Goal: Transaction & Acquisition: Purchase product/service

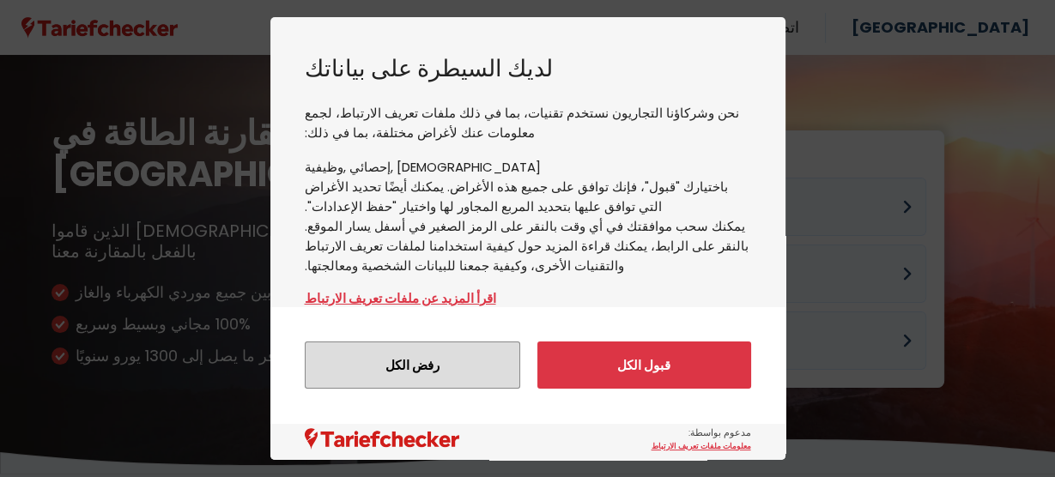
click at [432, 369] on button "رفض الكل" at bounding box center [412, 364] width 215 height 47
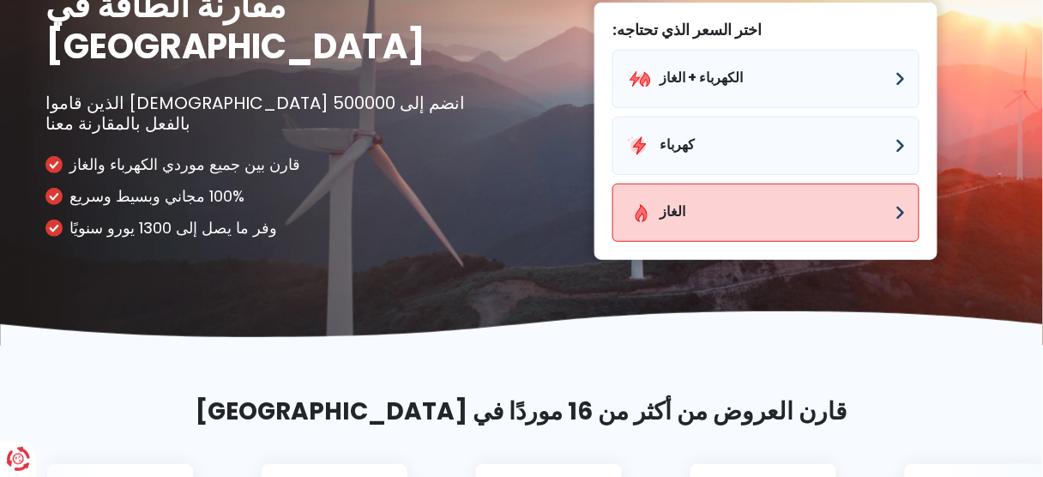
scroll to position [137, 0]
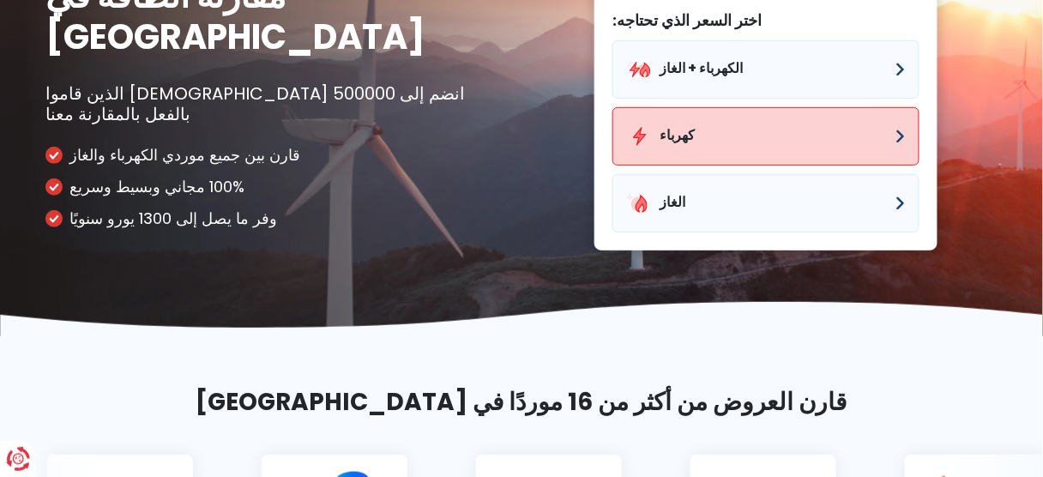
click at [890, 166] on button "كهرباء" at bounding box center [766, 136] width 307 height 58
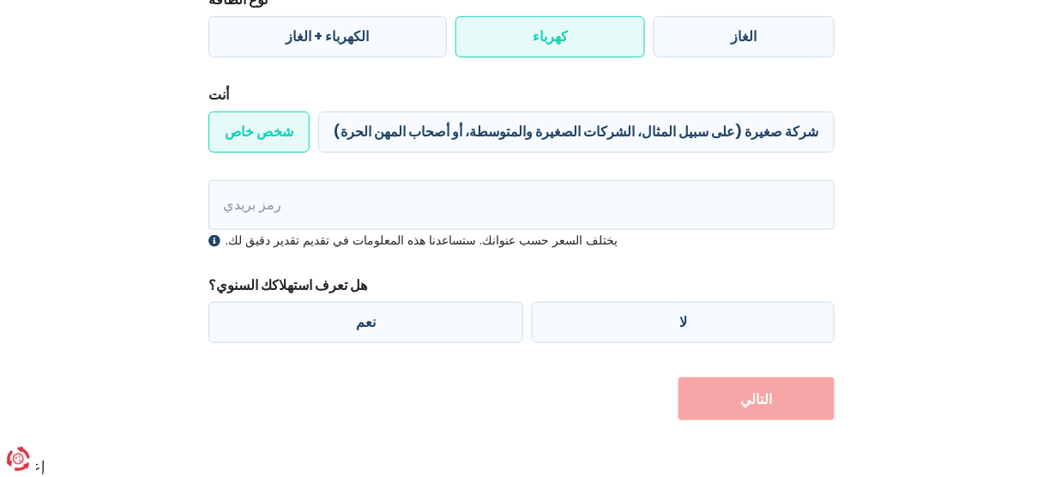
scroll to position [412, 0]
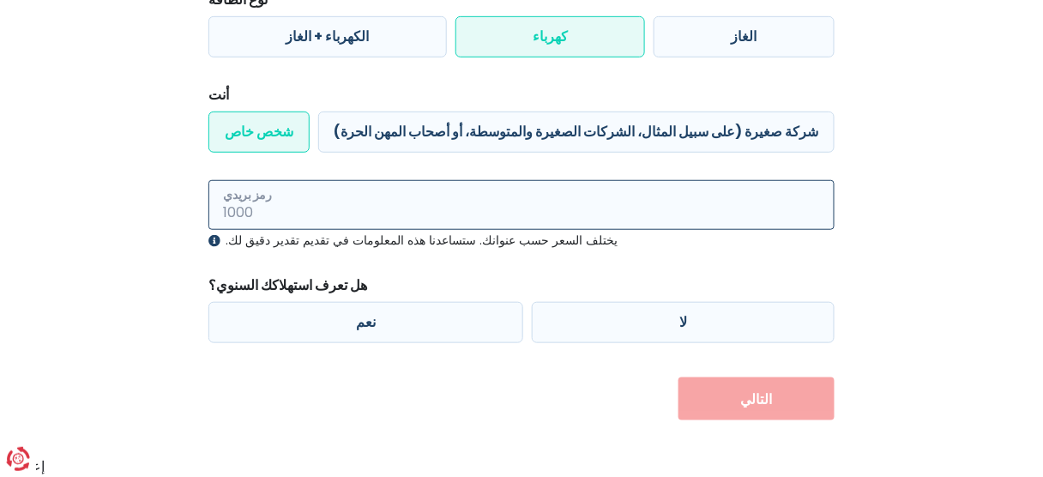
click at [493, 205] on input "رمز بريدي" at bounding box center [521, 205] width 626 height 50
type input "3640"
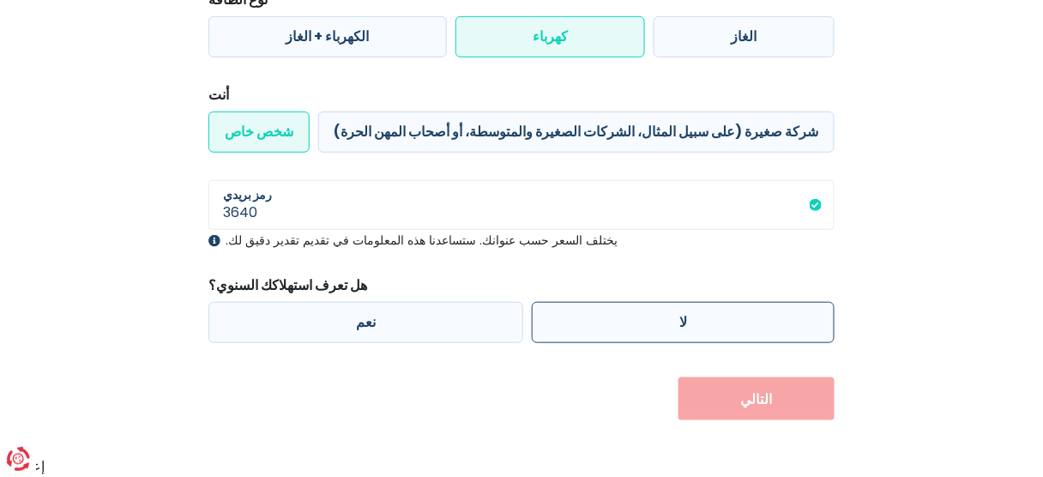
click at [689, 302] on label "لا" at bounding box center [683, 322] width 303 height 41
click at [689, 302] on input "لا" at bounding box center [683, 322] width 303 height 41
radio input "true"
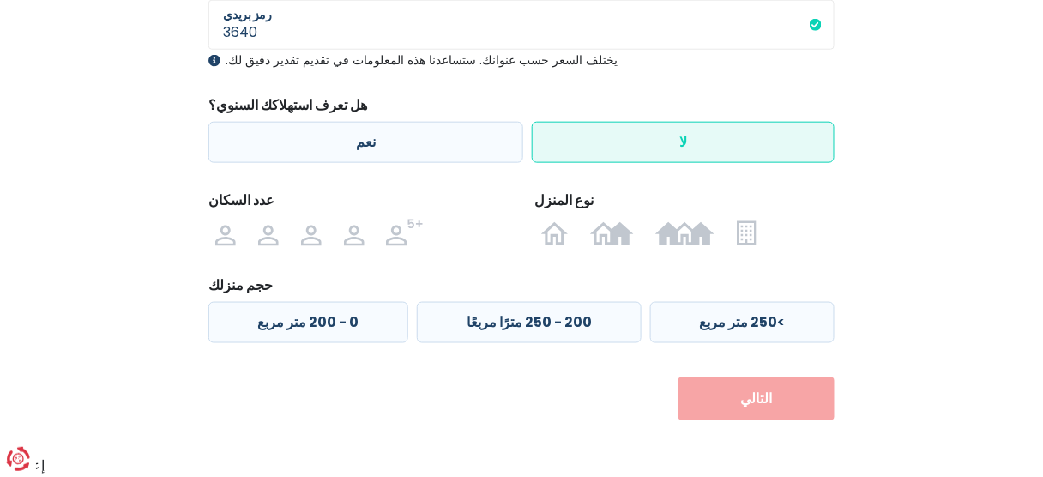
scroll to position [689, 0]
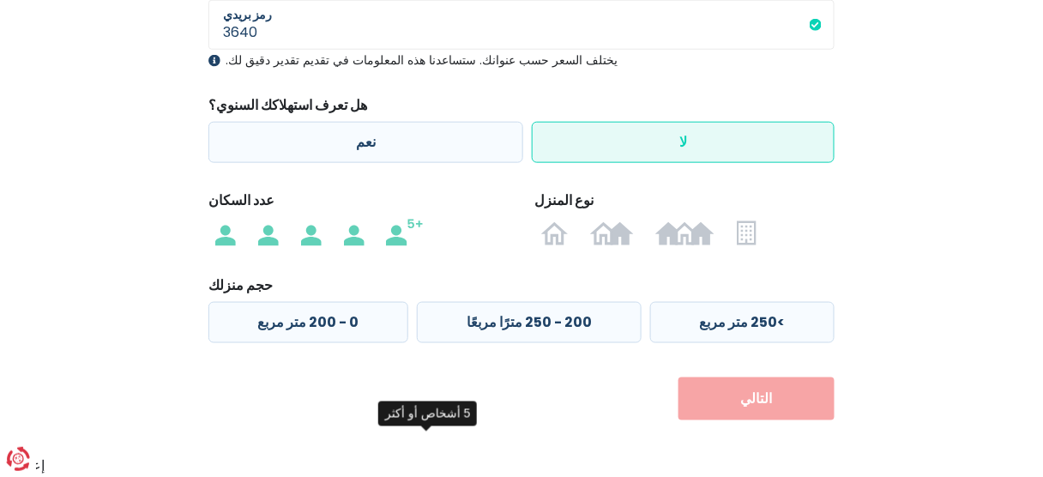
click at [424, 219] on img at bounding box center [405, 232] width 38 height 27
click at [426, 219] on input "radio" at bounding box center [405, 232] width 59 height 27
radio input "true"
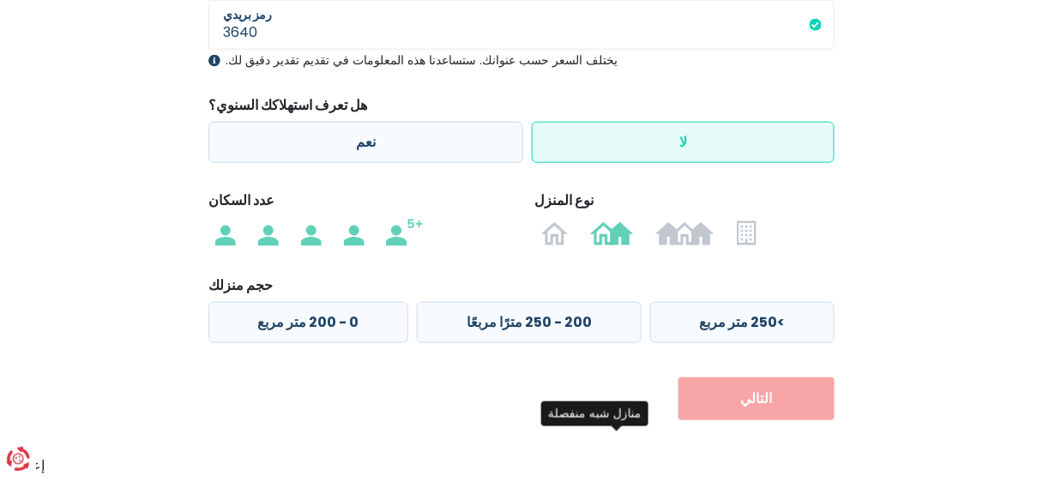
click at [626, 219] on img at bounding box center [611, 232] width 43 height 27
click at [626, 219] on input "radio" at bounding box center [612, 232] width 65 height 27
radio input "true"
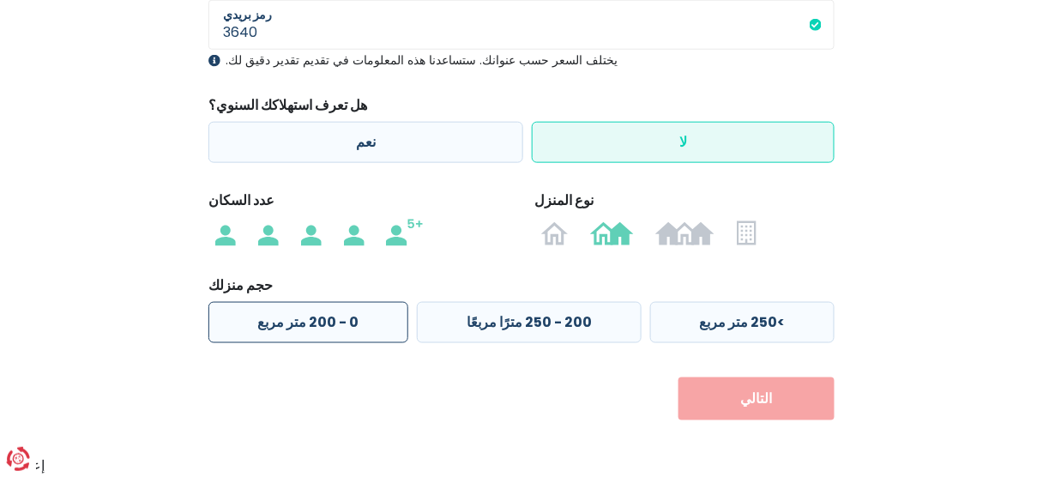
click at [287, 312] on font "0 - 200 متر مربع" at bounding box center [308, 322] width 101 height 20
click at [287, 305] on input "0 - 200 متر مربع" at bounding box center [308, 322] width 200 height 41
radio input "true"
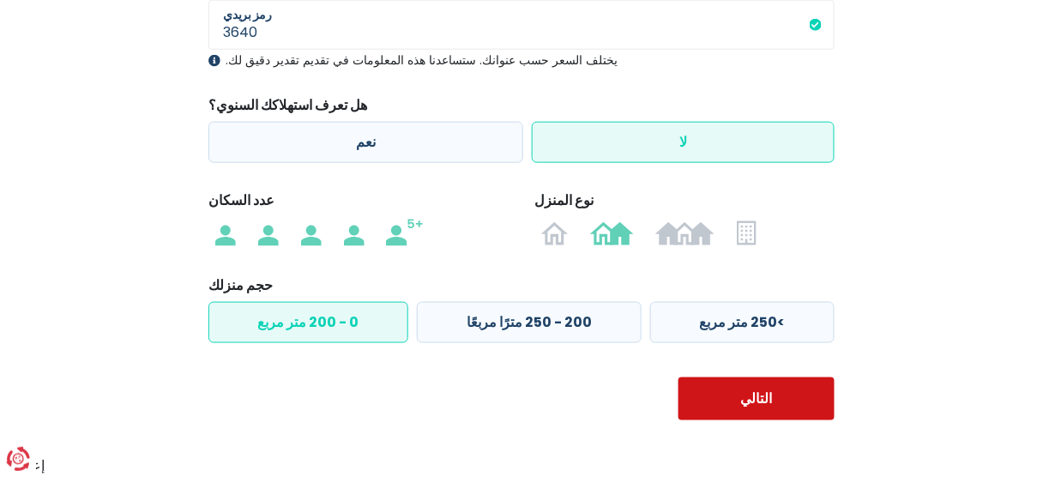
click at [739, 404] on button "التالي" at bounding box center [757, 399] width 157 height 43
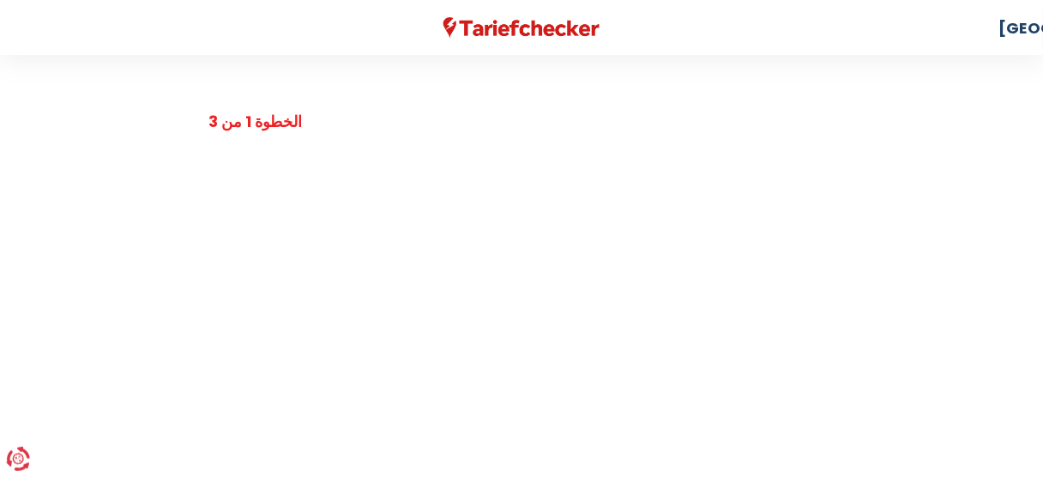
select select
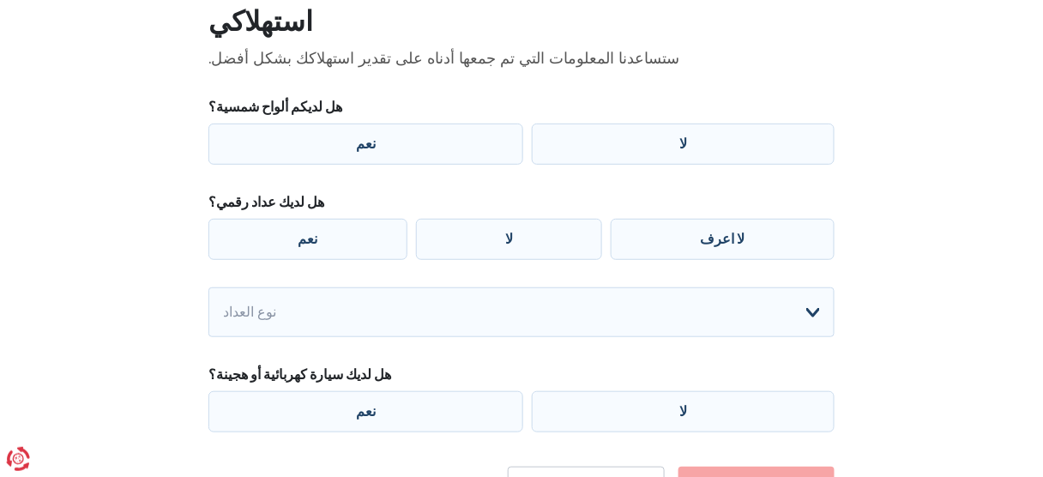
scroll to position [137, 0]
click at [693, 164] on label "لا" at bounding box center [683, 143] width 303 height 41
click at [693, 164] on input "لا" at bounding box center [683, 143] width 303 height 41
radio input "true"
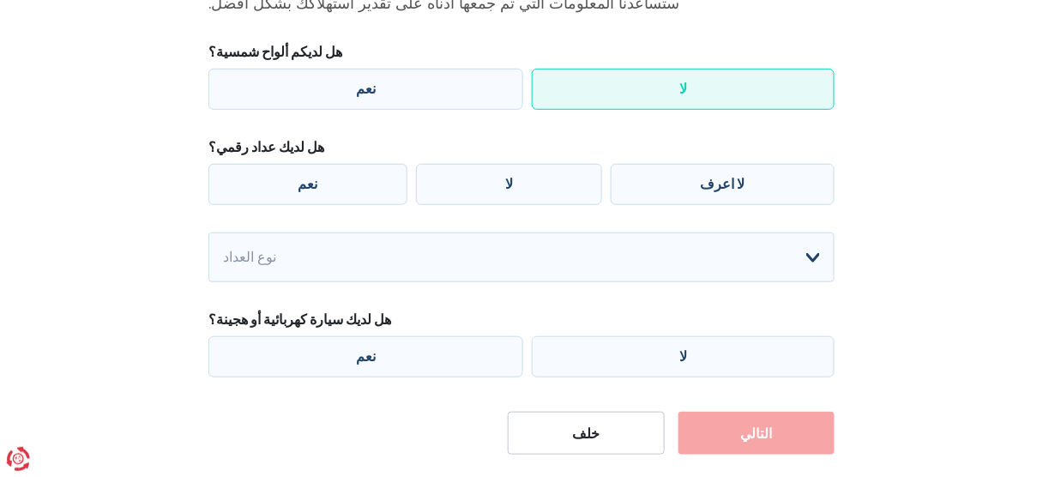
scroll to position [275, 0]
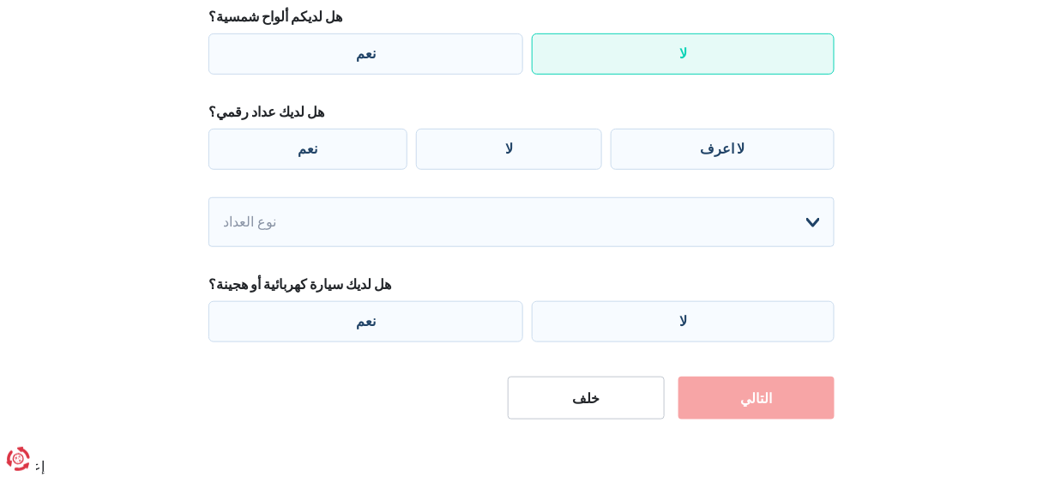
drag, startPoint x: 317, startPoint y: 207, endPoint x: 381, endPoint y: 223, distance: 65.6
click at [317, 170] on label "نعم" at bounding box center [307, 149] width 199 height 41
click at [317, 170] on input "نعم" at bounding box center [307, 149] width 199 height 41
radio input "true"
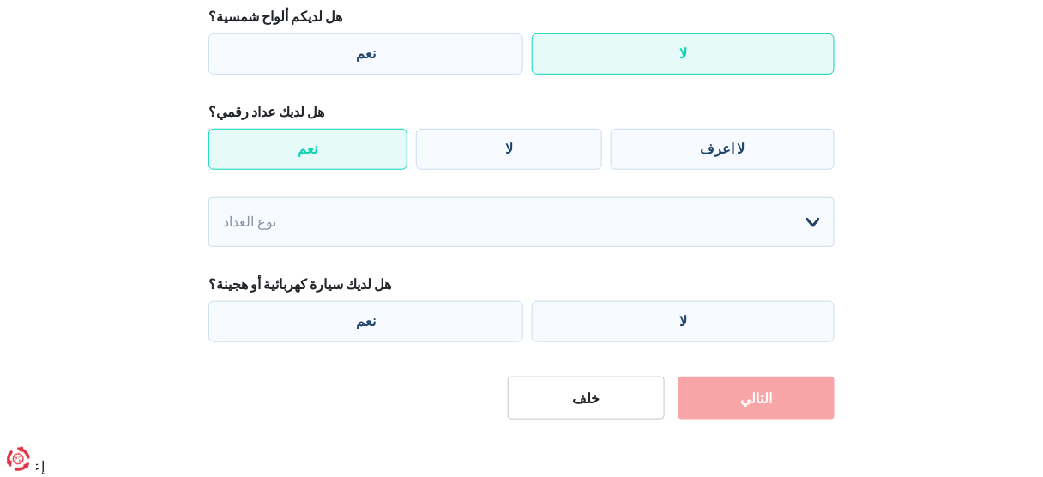
scroll to position [343, 0]
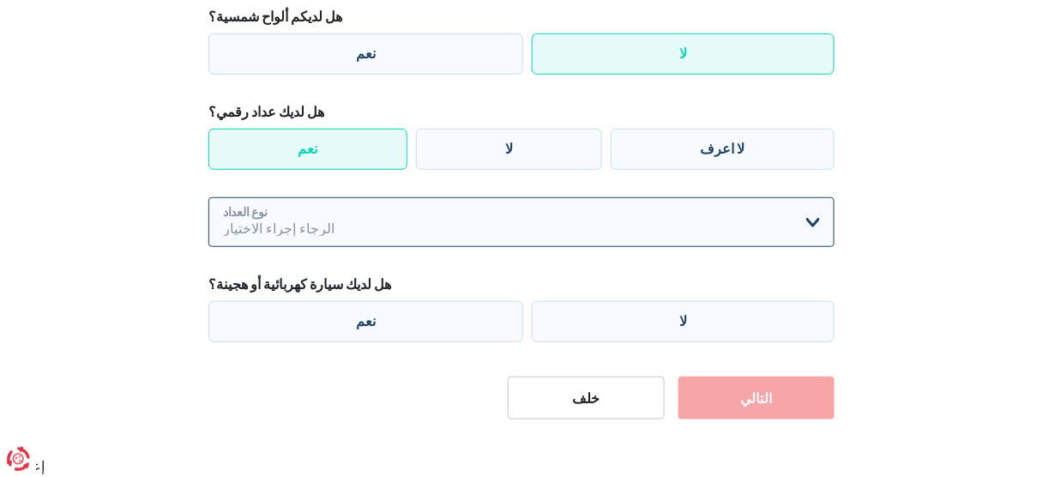
click at [813, 228] on select "أعزب مزدوج سعر الليلة الواحدة فقط سعر الليلة المزدوجة فقط لا اعرف الرجاء إجراء …" at bounding box center [521, 222] width 626 height 50
click at [208, 197] on select "أعزب مزدوج سعر الليلة الواحدة فقط سعر الليلة المزدوجة فقط لا اعرف الرجاء إجراء …" at bounding box center [521, 222] width 626 height 50
select select "day_single_rate"
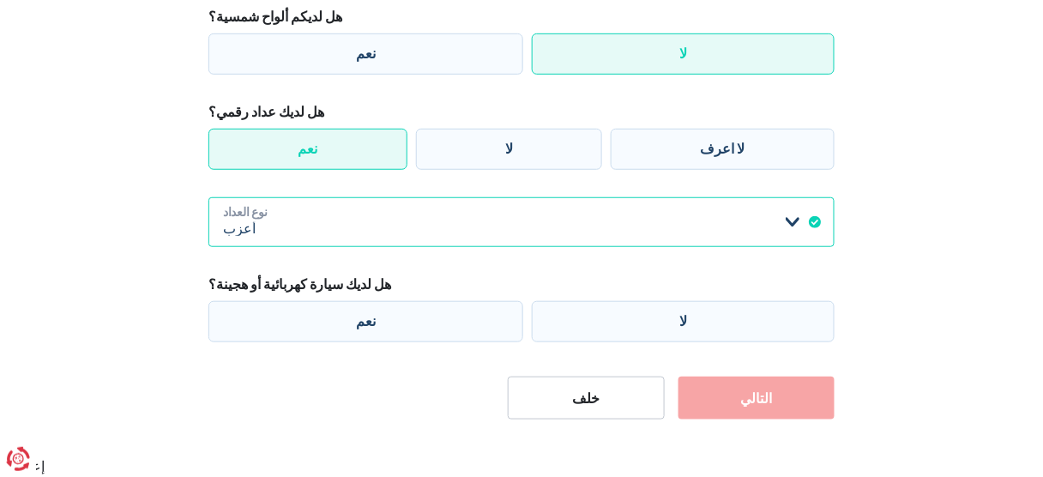
scroll to position [399, 0]
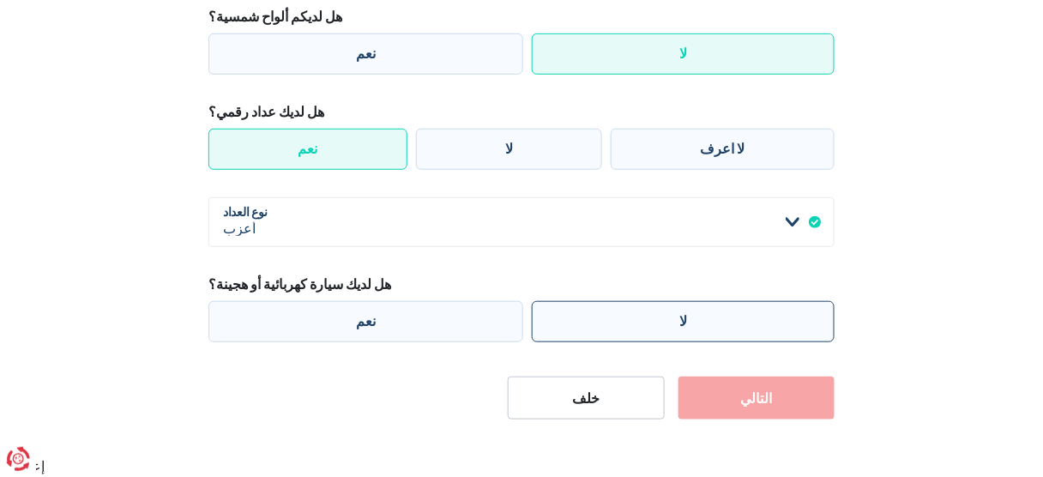
drag, startPoint x: 734, startPoint y: 279, endPoint x: 743, endPoint y: 286, distance: 11.7
click at [734, 301] on label "لا" at bounding box center [683, 321] width 303 height 41
click at [734, 301] on input "لا" at bounding box center [683, 321] width 303 height 41
radio input "true"
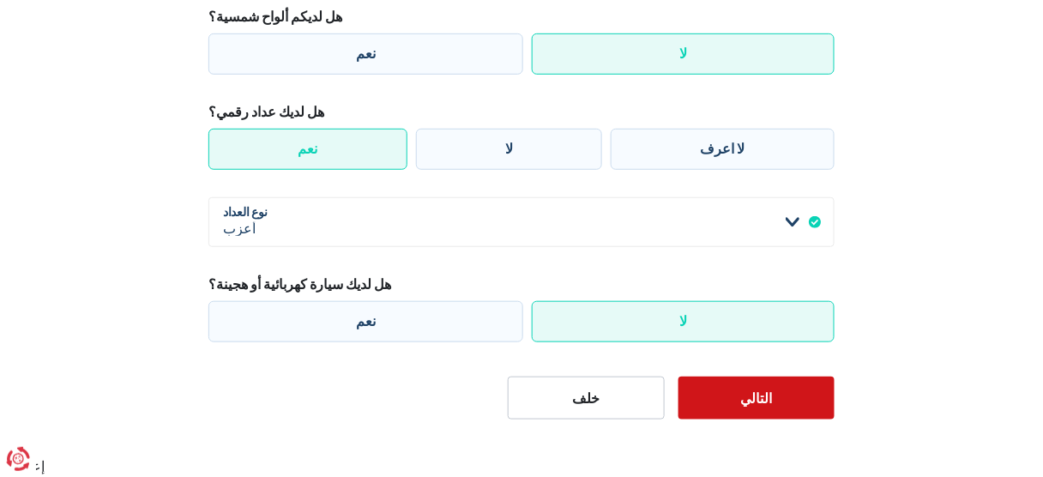
drag, startPoint x: 731, startPoint y: 372, endPoint x: 879, endPoint y: 373, distance: 148.4
click at [731, 377] on button "التالي" at bounding box center [757, 398] width 157 height 43
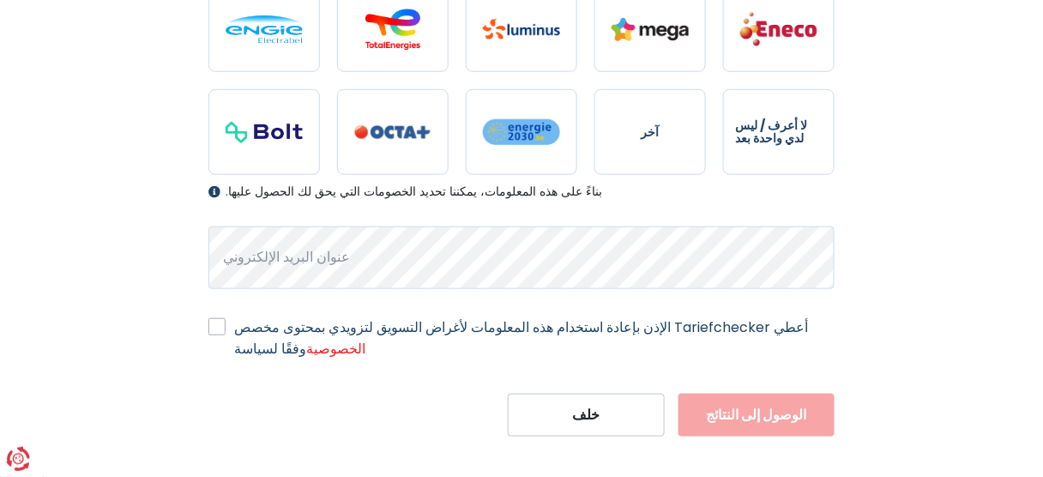
scroll to position [263, 0]
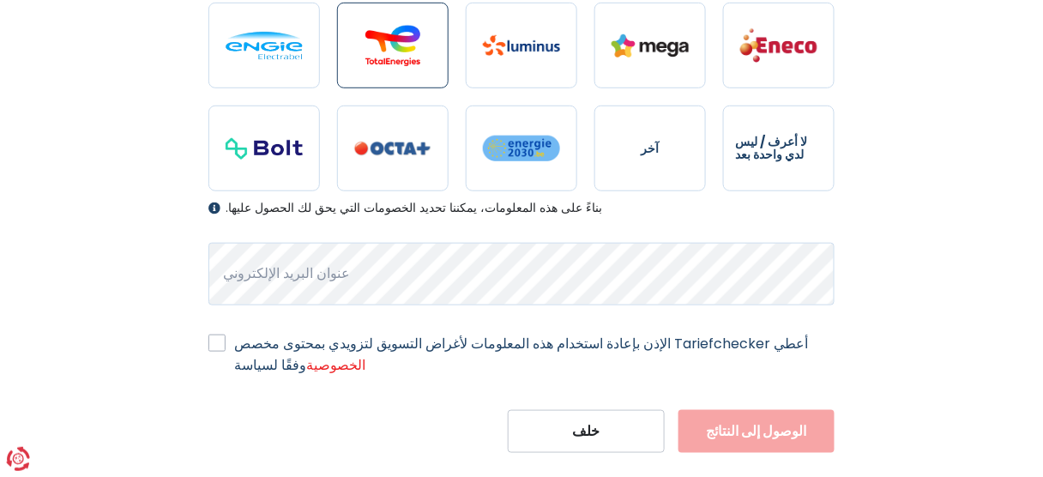
click at [384, 88] on label at bounding box center [393, 46] width 112 height 86
click at [384, 88] on input "radio" at bounding box center [393, 46] width 112 height 86
radio input "true"
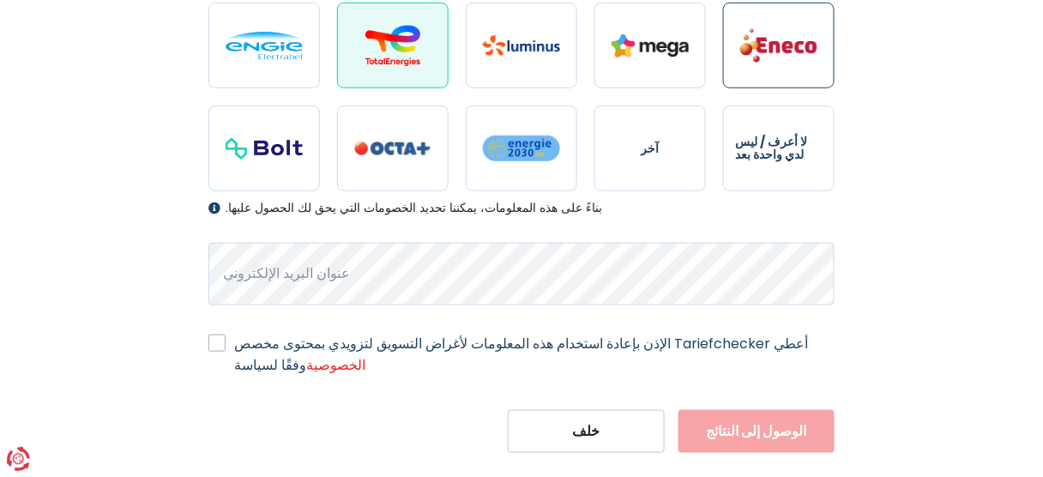
click at [769, 88] on label at bounding box center [779, 46] width 112 height 86
click at [769, 88] on input "radio" at bounding box center [779, 46] width 112 height 86
radio input "true"
radio input "false"
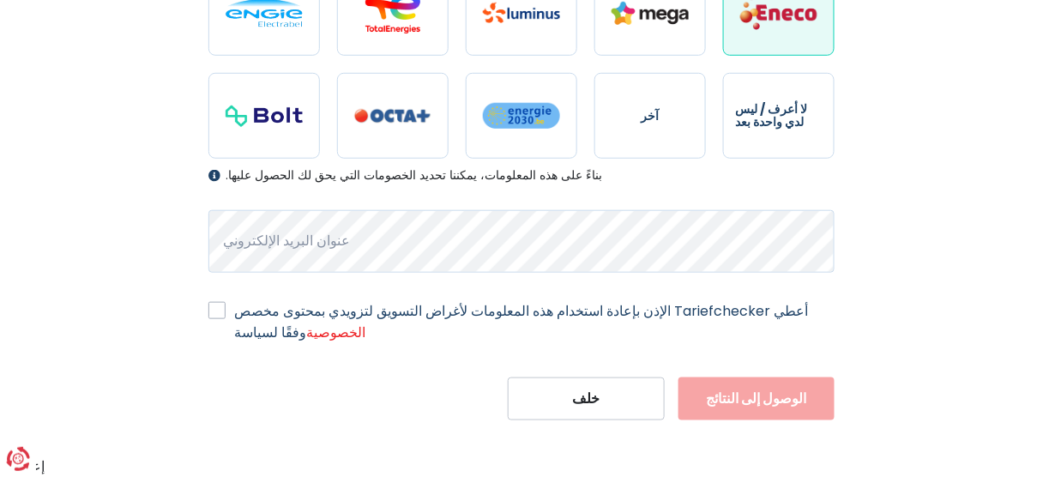
scroll to position [469, 0]
click at [234, 300] on label "أعطي Tariefchecker الإذن بإعادة استخدام هذه المعلومات لأغراض التسويق لتزويدي بم…" at bounding box center [534, 321] width 601 height 43
click at [211, 300] on input "أعطي Tariefchecker الإذن بإعادة استخدام هذه المعلومات لأغراض التسويق لتزويدي بم…" at bounding box center [216, 308] width 17 height 17
checkbox input "true"
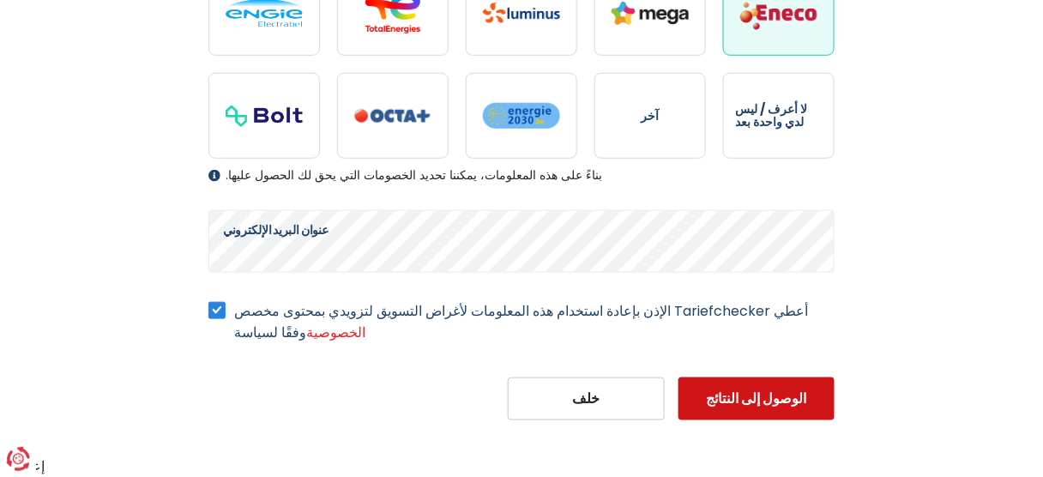
click at [755, 391] on font "الوصول إلى النتائج" at bounding box center [756, 399] width 100 height 20
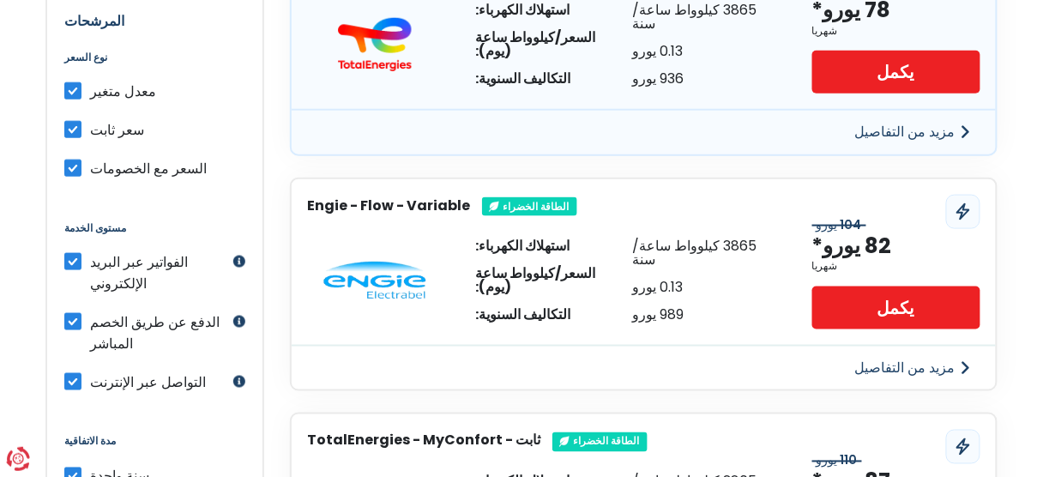
scroll to position [412, 0]
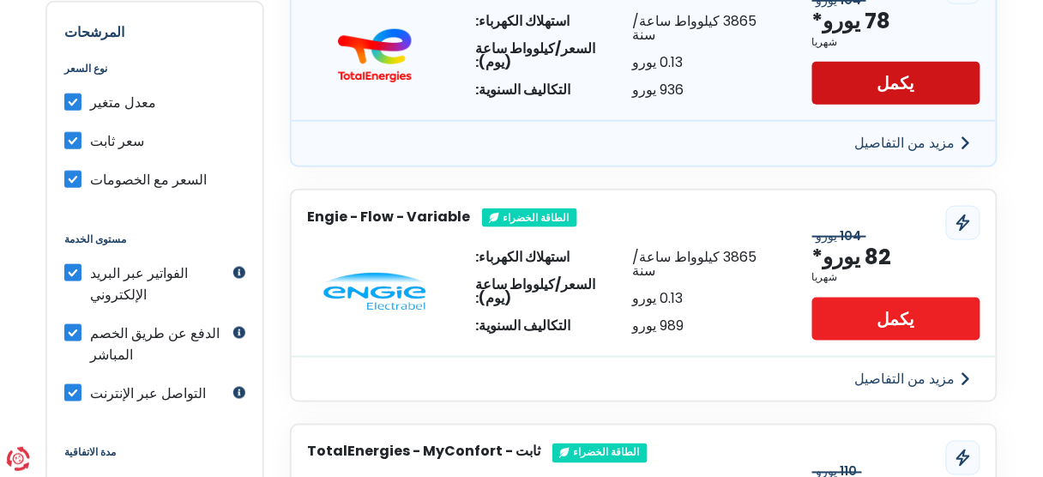
click at [942, 105] on link "يكمل" at bounding box center [897, 83] width 168 height 43
